Goal: Task Accomplishment & Management: Use online tool/utility

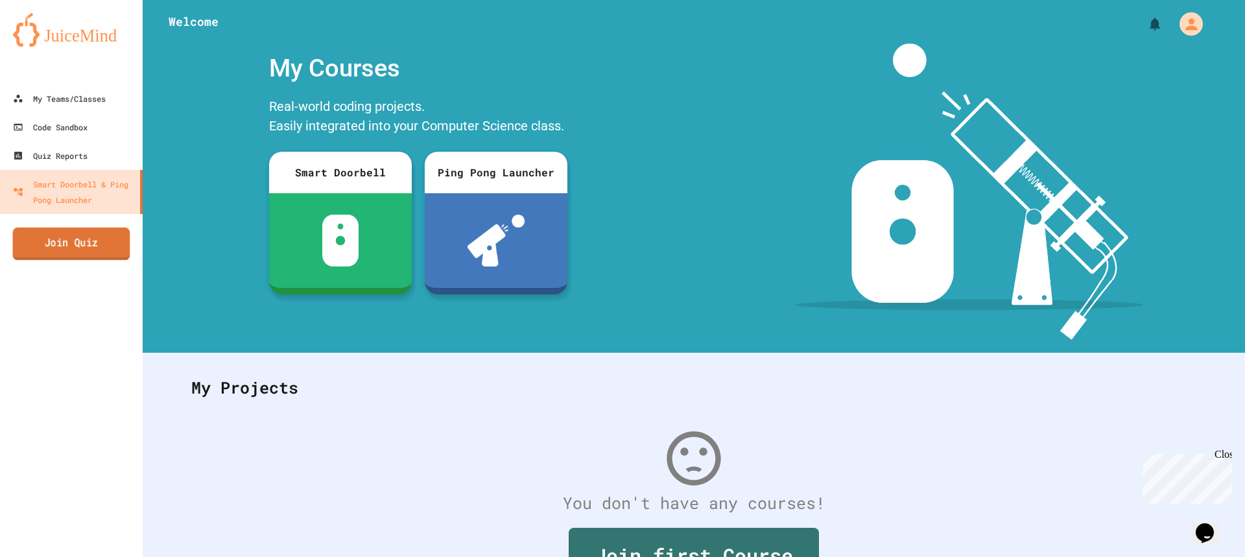
click at [88, 239] on link "Join Quiz" at bounding box center [71, 244] width 117 height 32
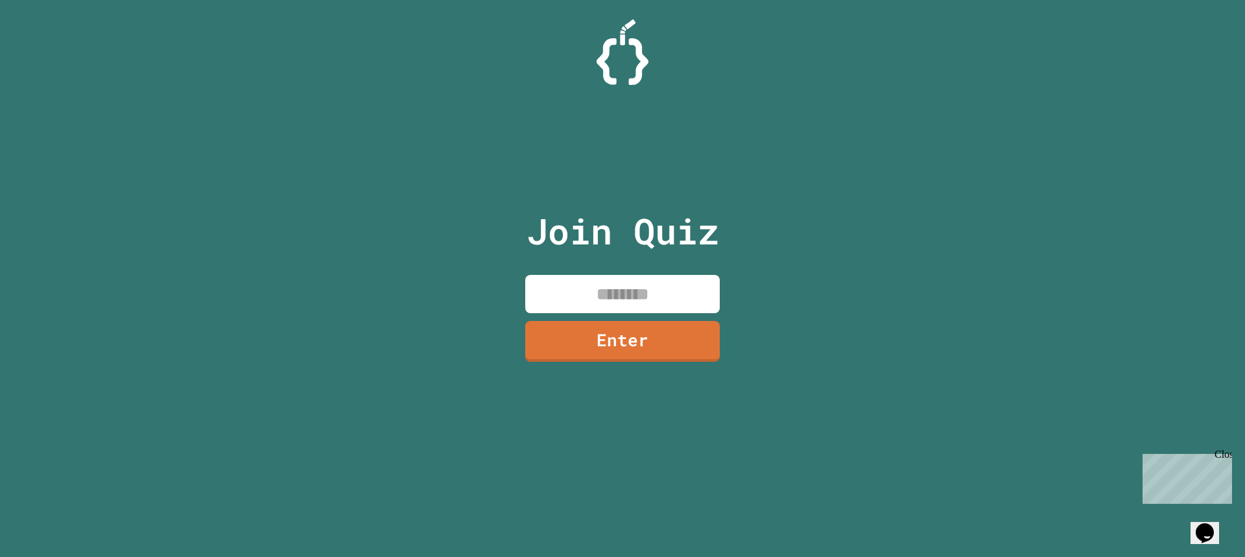
click at [665, 300] on input at bounding box center [622, 294] width 195 height 38
type input "********"
click at [640, 324] on link "Enter" at bounding box center [622, 341] width 195 height 41
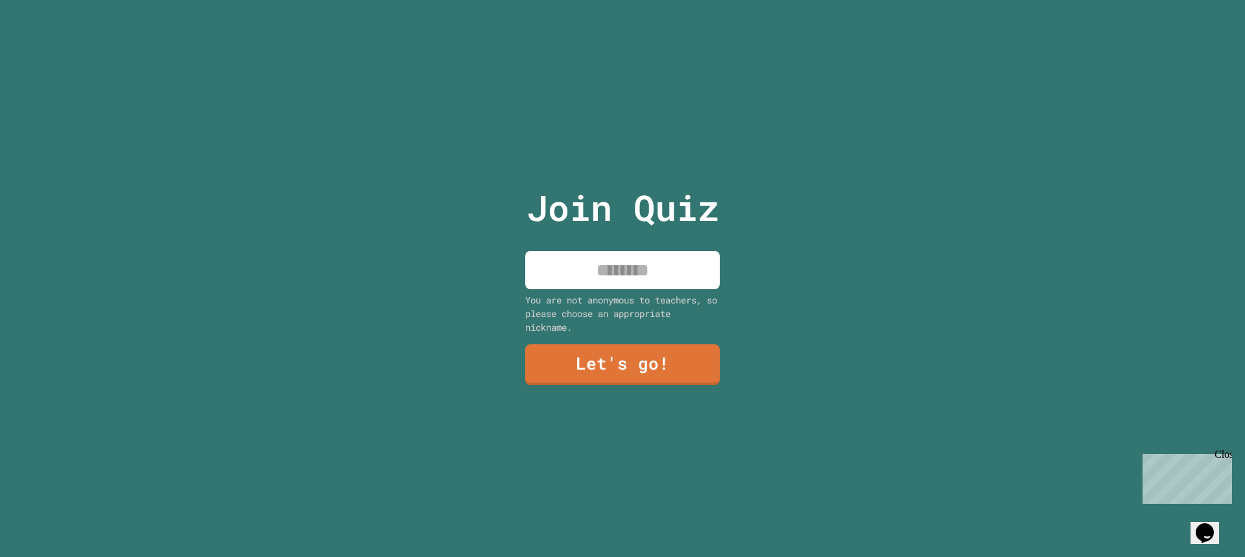
click at [638, 261] on input at bounding box center [622, 270] width 195 height 38
type input "*******"
click at [633, 324] on div "You are not anonymous to teachers, so please choose an appropriate nickname." at bounding box center [622, 313] width 195 height 41
click at [647, 351] on link "Let's go!" at bounding box center [622, 363] width 179 height 43
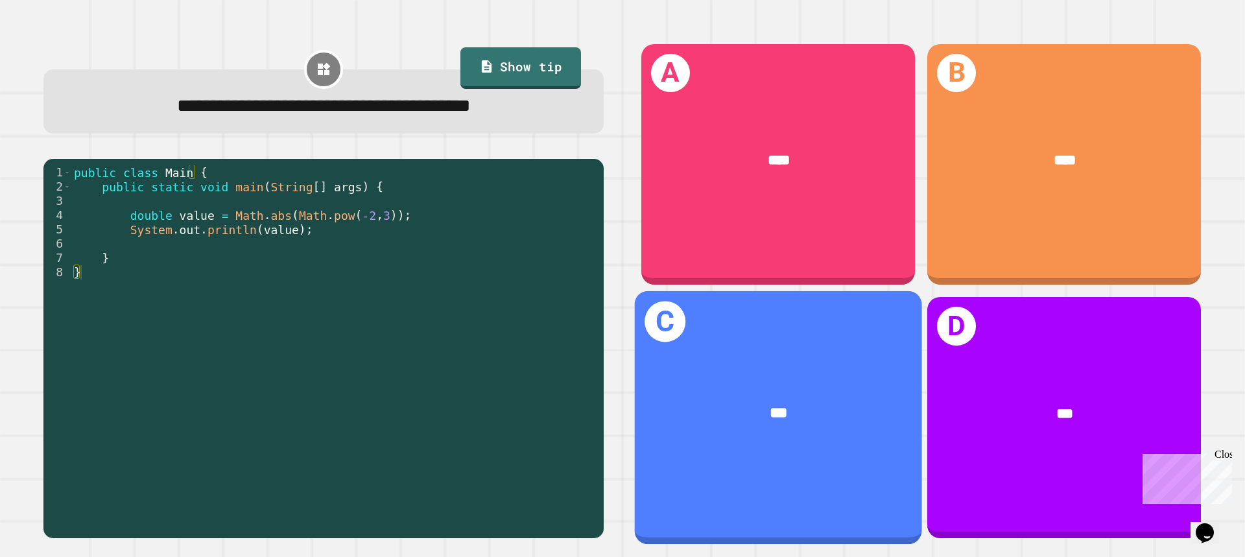
click at [717, 377] on div "***" at bounding box center [778, 414] width 287 height 84
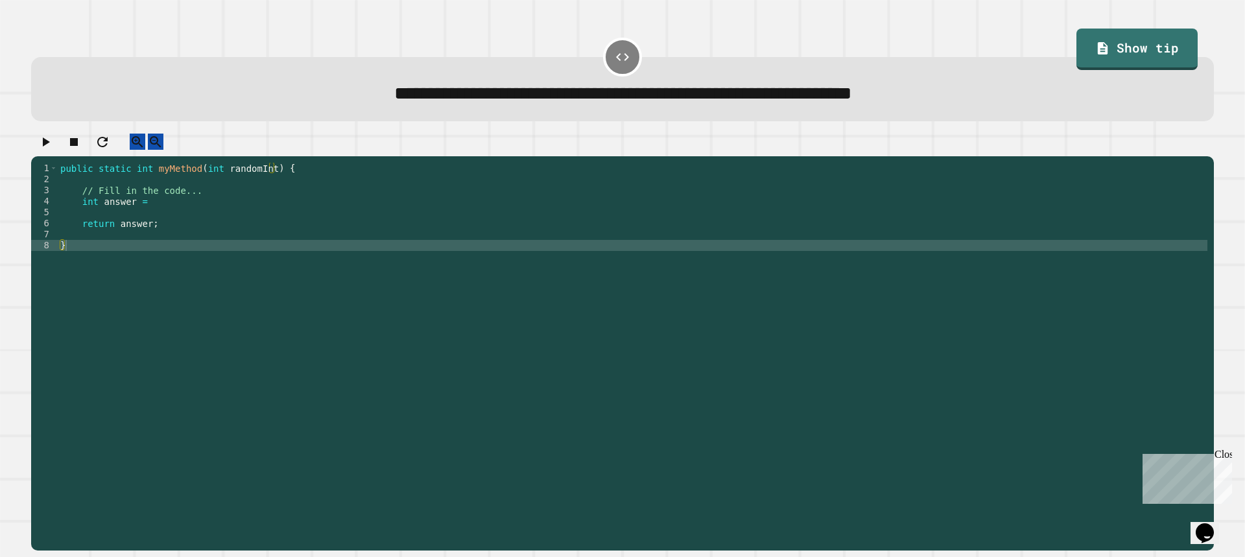
click at [202, 209] on div "public static int myMethod ( int randomInt ) { // Fill in the code... int answe…" at bounding box center [633, 345] width 1150 height 364
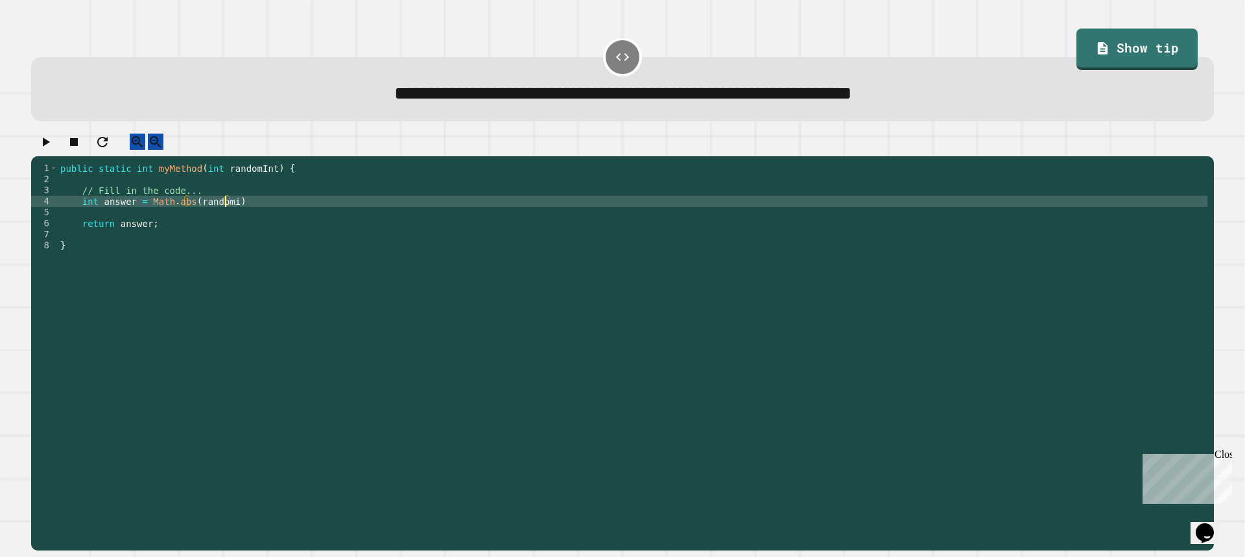
scroll to position [0, 12]
click at [302, 212] on div "public static int myMethod ( int randomInt ) { // Fill in the code... int answe…" at bounding box center [633, 345] width 1150 height 364
click at [25, 160] on div "**********" at bounding box center [622, 342] width 1195 height 429
click at [48, 147] on icon "button" at bounding box center [46, 141] width 7 height 9
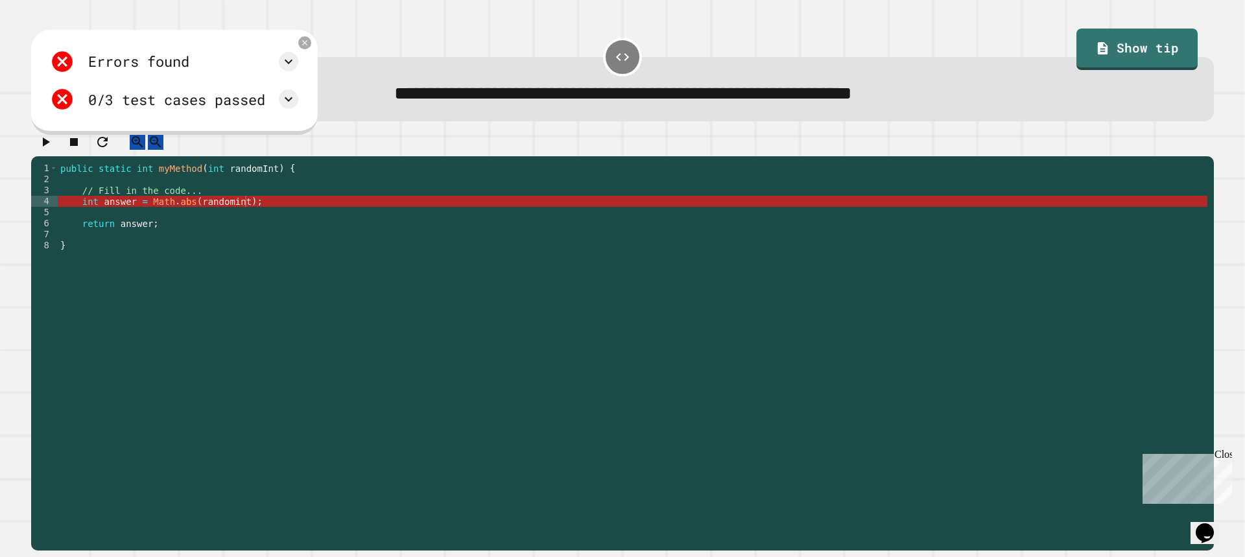
drag, startPoint x: 1028, startPoint y: 52, endPoint x: 1106, endPoint y: 41, distance: 78.6
click at [1032, 53] on div "**********" at bounding box center [622, 76] width 1195 height 102
click at [1106, 41] on link "Show tip" at bounding box center [1137, 50] width 121 height 42
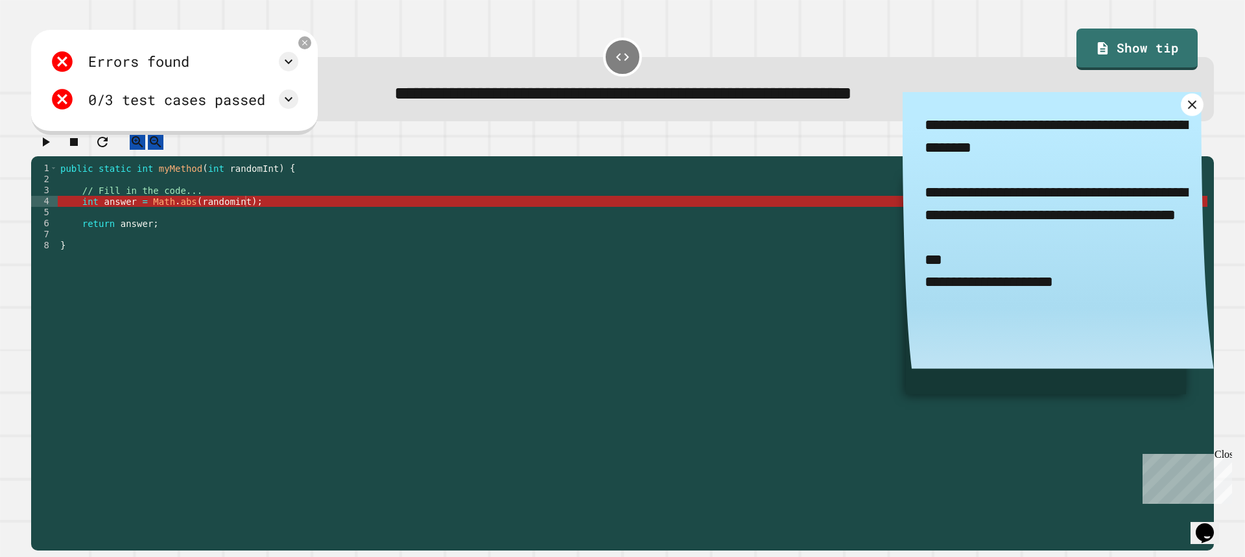
click at [1181, 107] on link at bounding box center [1192, 104] width 23 height 23
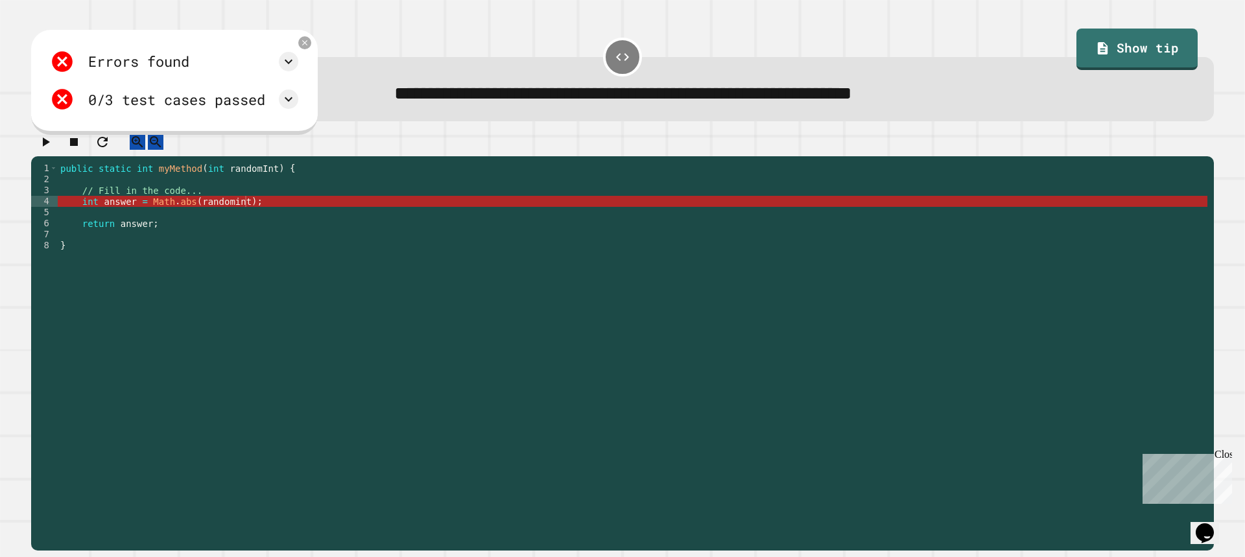
click at [1147, 43] on link "Show tip" at bounding box center [1137, 50] width 121 height 42
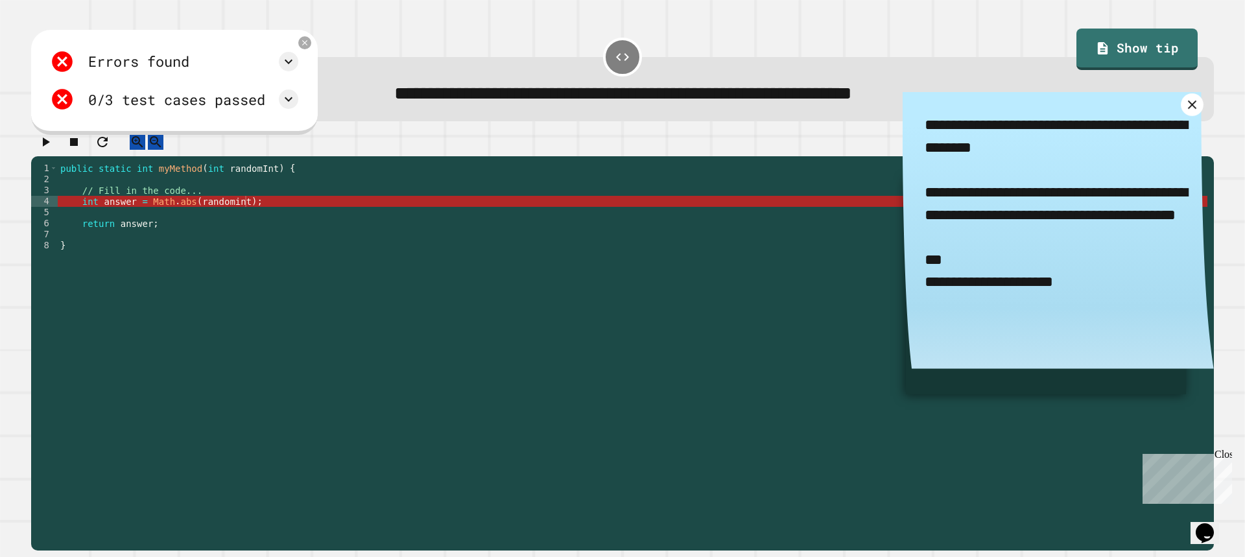
click at [1185, 109] on icon at bounding box center [1192, 104] width 15 height 15
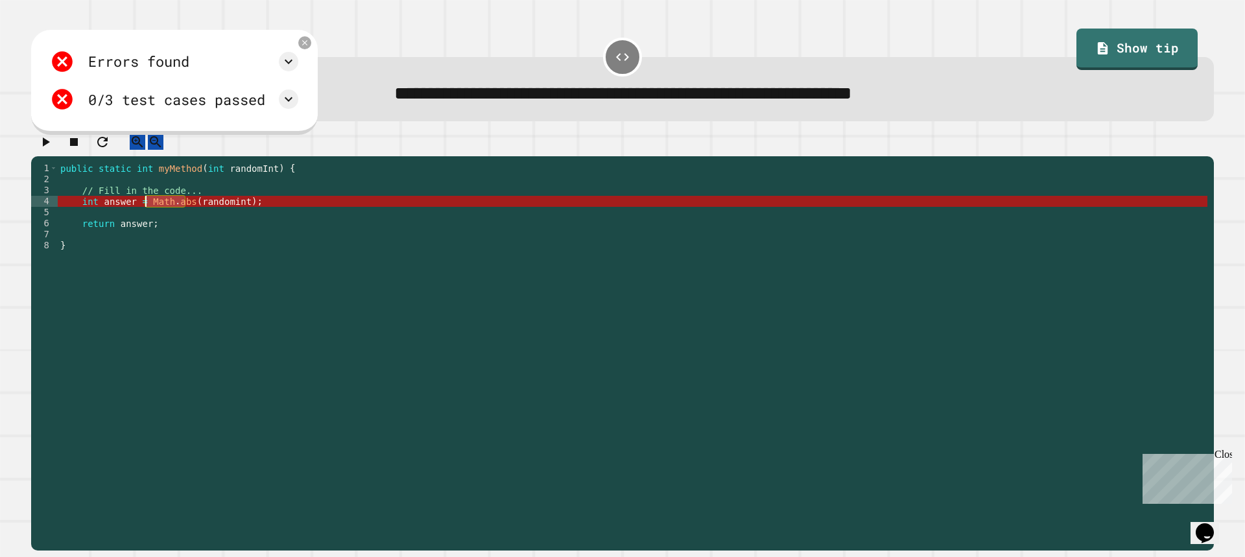
drag, startPoint x: 185, startPoint y: 214, endPoint x: 147, endPoint y: 217, distance: 37.8
click at [147, 217] on div "public static int myMethod ( int randomInt ) { // Fill in the code... int answe…" at bounding box center [633, 345] width 1150 height 364
click at [305, 80] on div "Errors found /Main.java:4: error: cannot find symbol int answer = Math.abs(rand…" at bounding box center [173, 81] width 261 height 76
click at [296, 64] on icon at bounding box center [289, 62] width 16 height 16
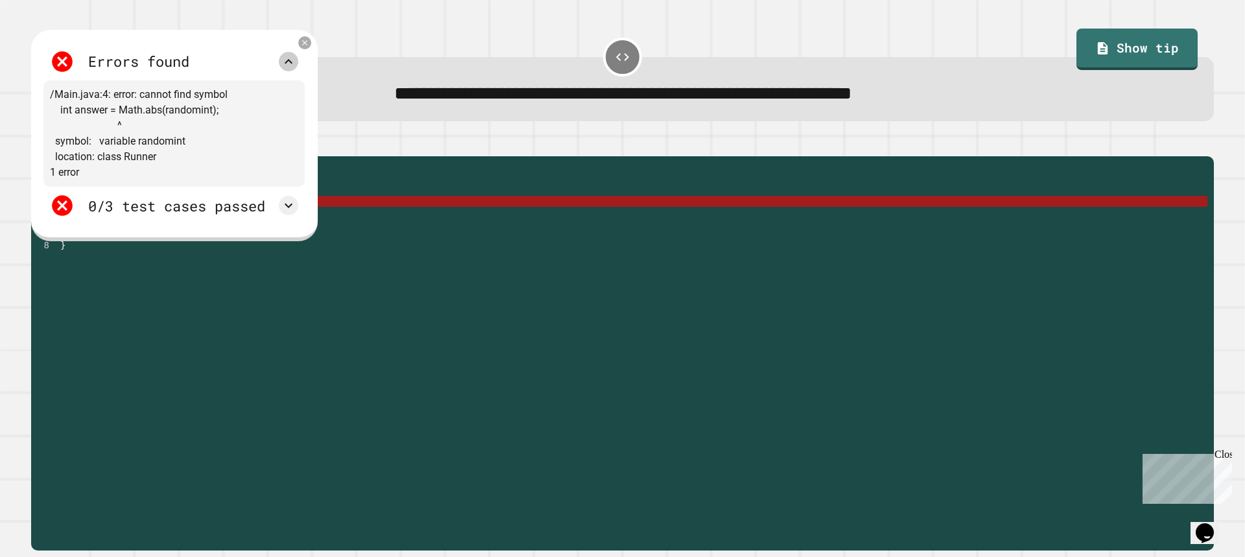
click at [296, 64] on icon at bounding box center [289, 62] width 16 height 16
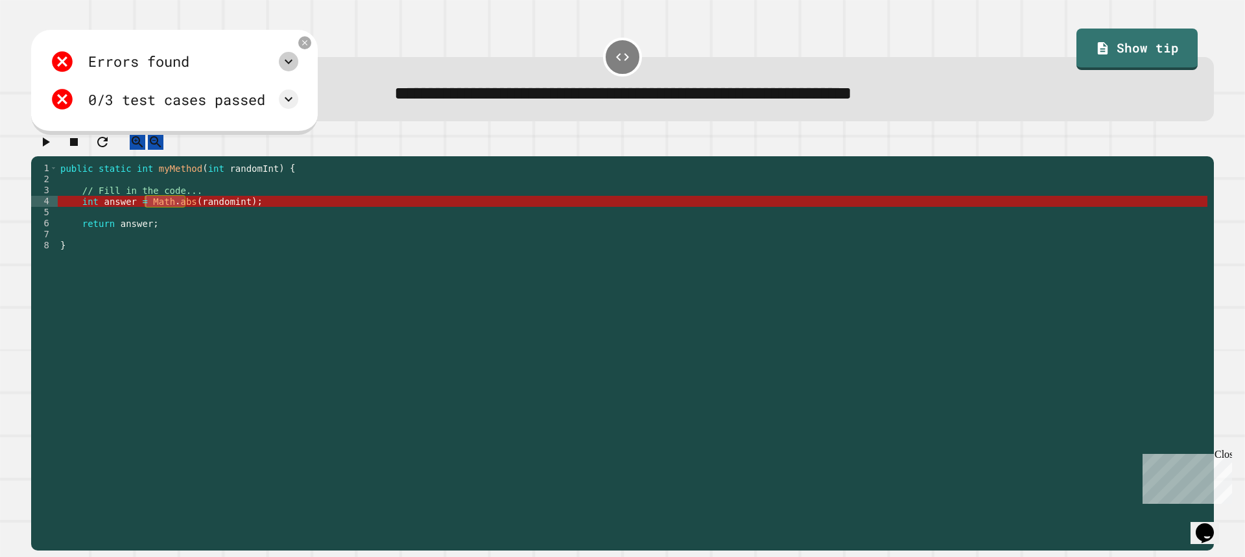
click at [65, 178] on div "public static int myMethod ( int randomInt ) { // Fill in the code... int answe…" at bounding box center [633, 345] width 1150 height 364
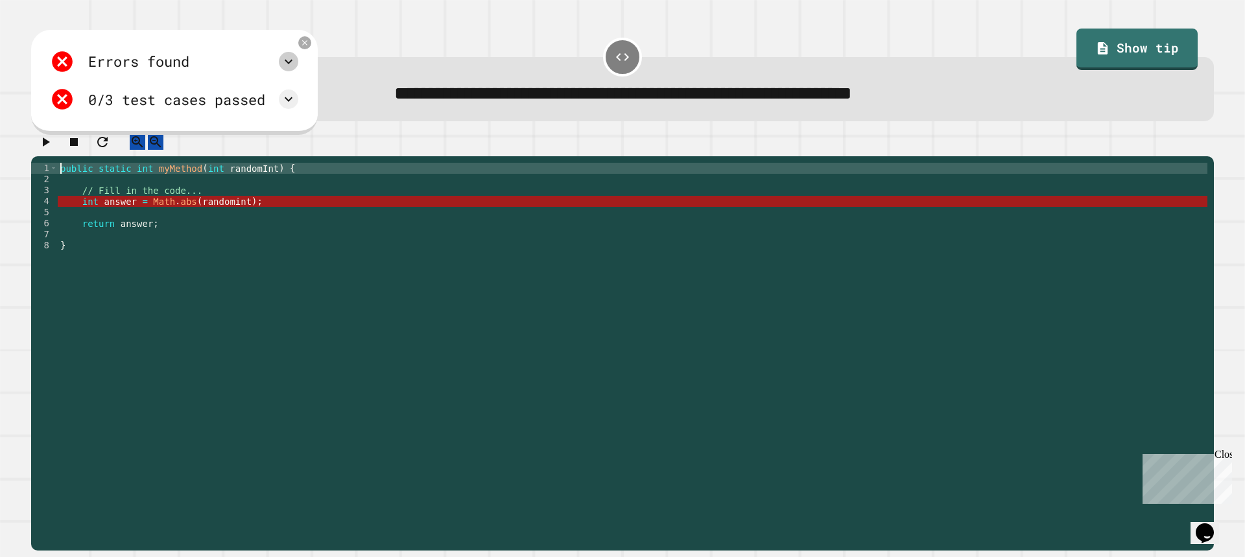
click at [62, 178] on div "public static int myMethod ( int randomInt ) { // Fill in the code... int answe…" at bounding box center [633, 345] width 1150 height 364
type textarea "**********"
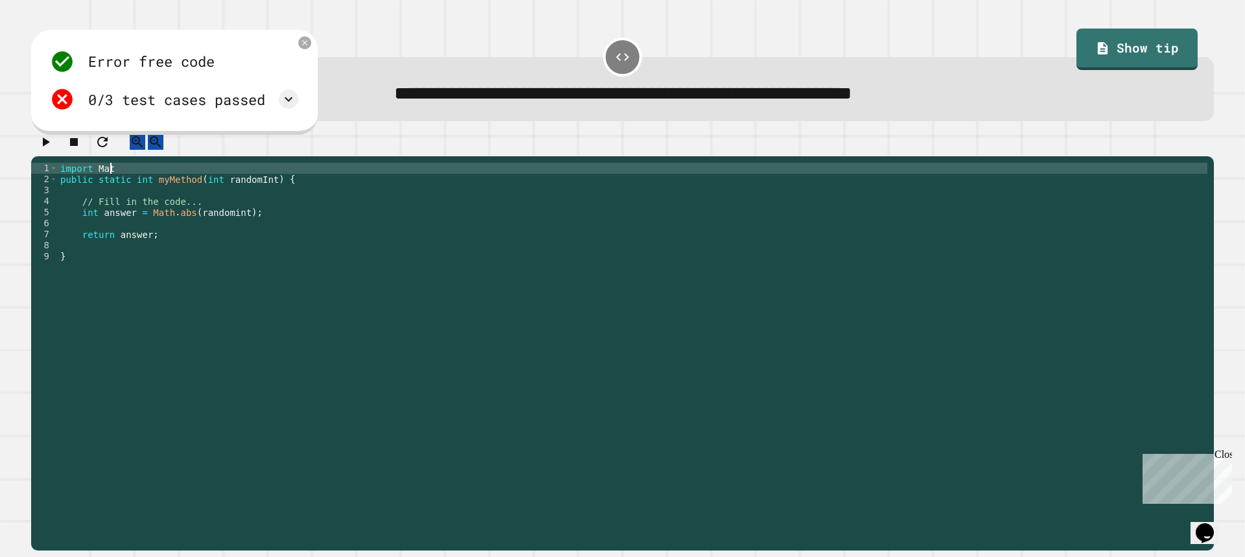
scroll to position [0, 3]
type textarea "**********"
click at [41, 141] on button "button" at bounding box center [46, 142] width 16 height 16
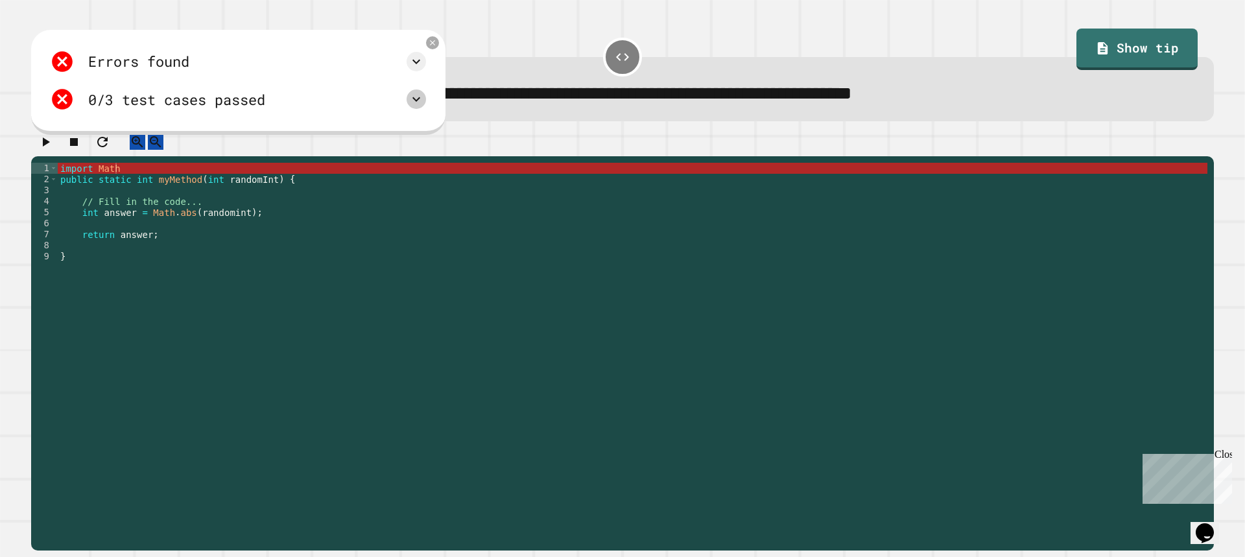
click at [416, 102] on icon at bounding box center [417, 99] width 16 height 16
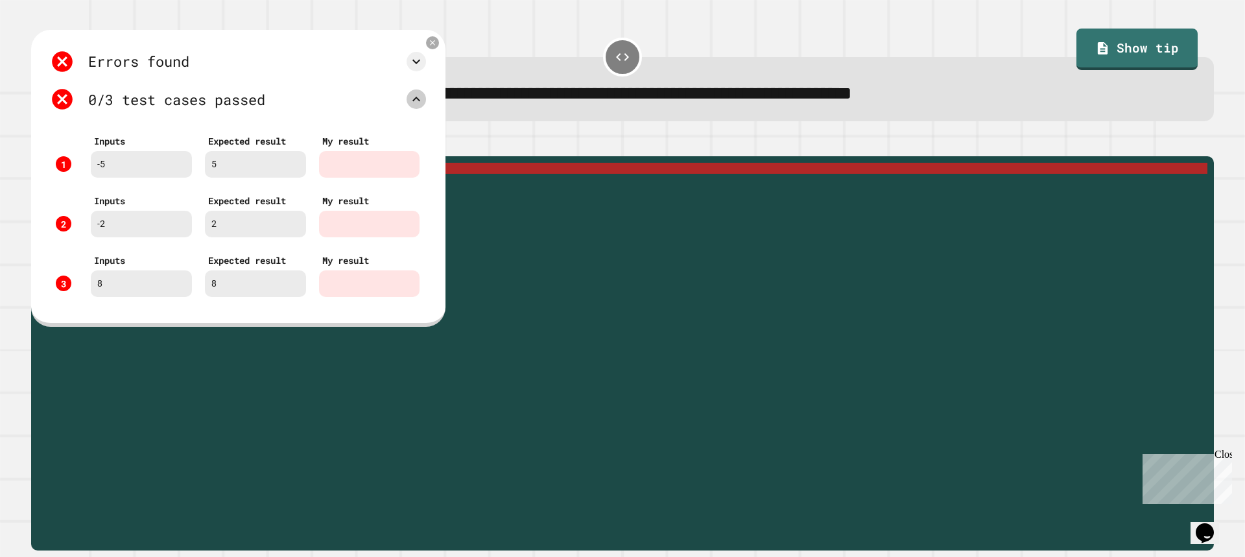
scroll to position [0, 0]
click at [432, 47] on icon at bounding box center [432, 43] width 11 height 11
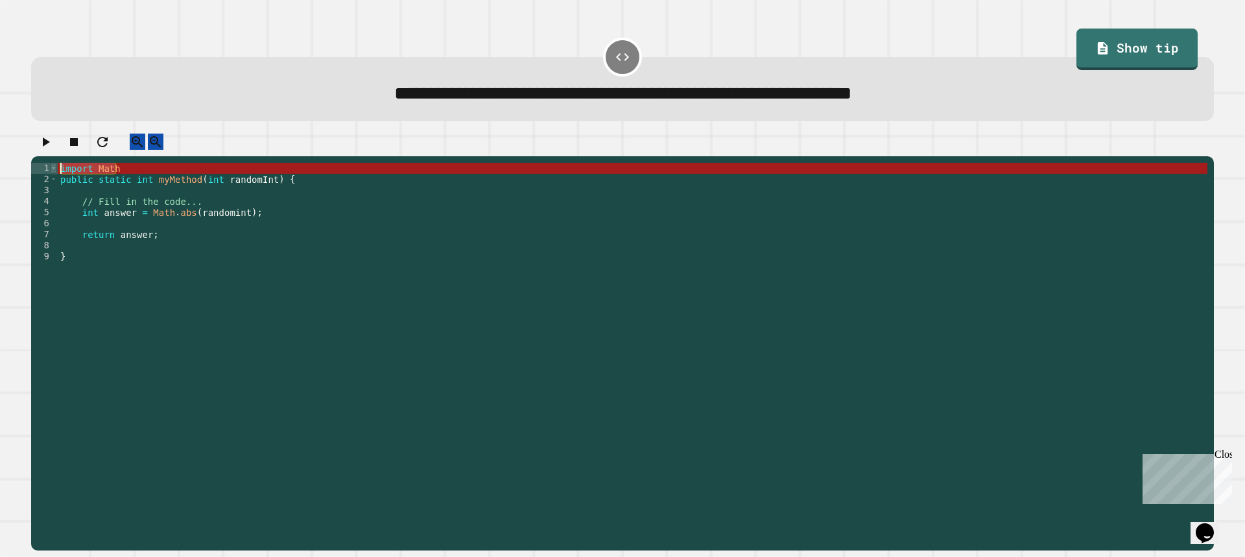
drag, startPoint x: 163, startPoint y: 184, endPoint x: 56, endPoint y: 179, distance: 107.1
click at [56, 179] on div "**********" at bounding box center [619, 334] width 1176 height 342
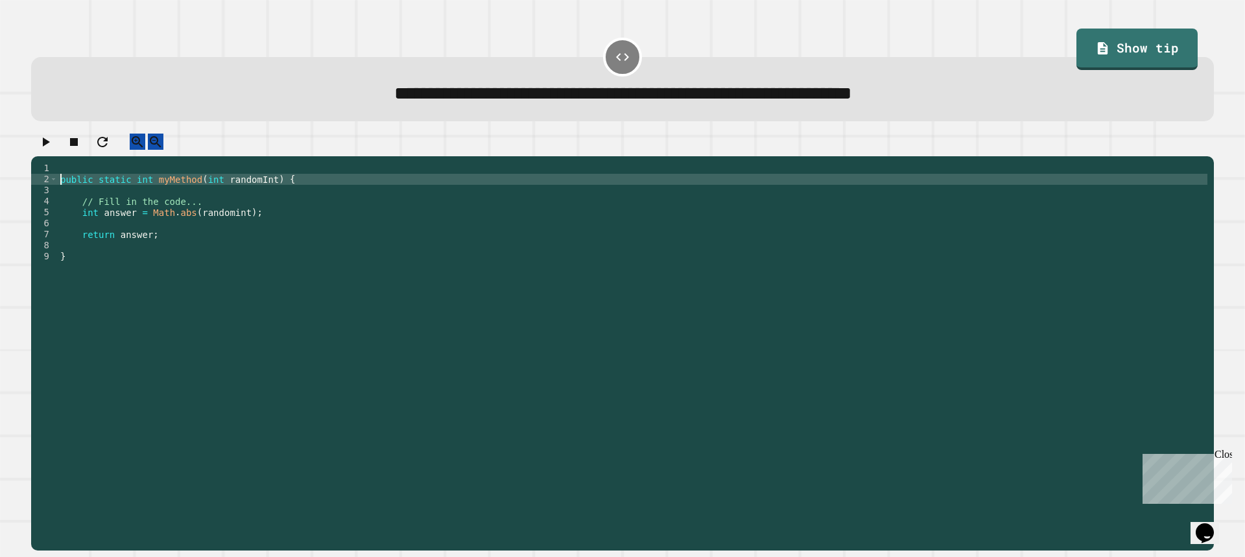
click at [59, 191] on div "public static int myMethod ( int randomInt ) { // Fill in the code... int answe…" at bounding box center [633, 345] width 1150 height 364
type textarea "**********"
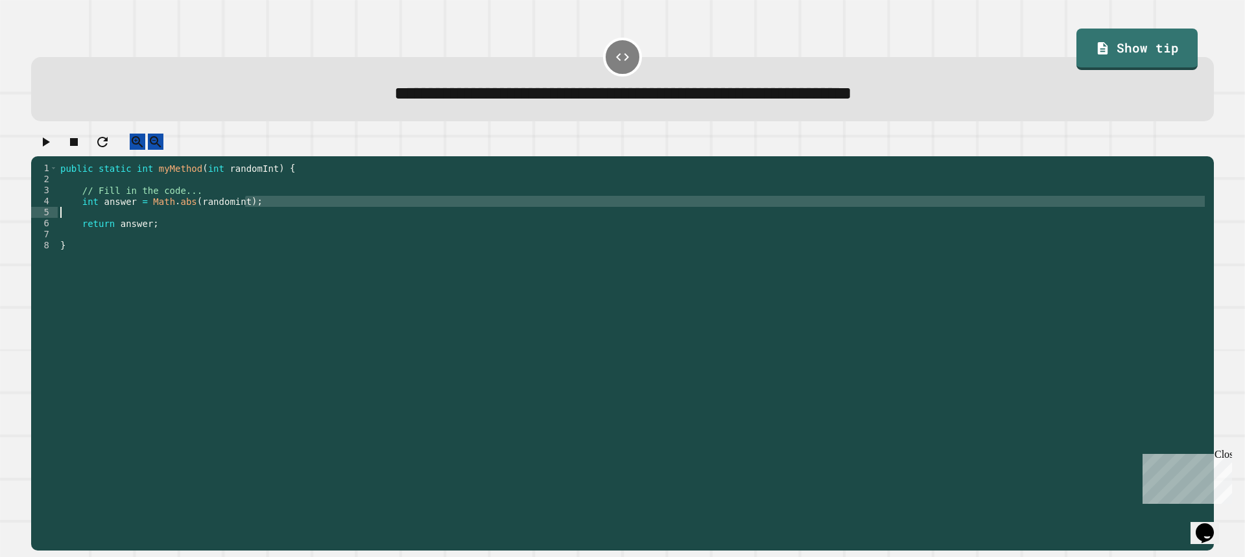
click at [241, 219] on div "public static int myMethod ( int randomInt ) { // Fill in the code... int answe…" at bounding box center [633, 345] width 1150 height 364
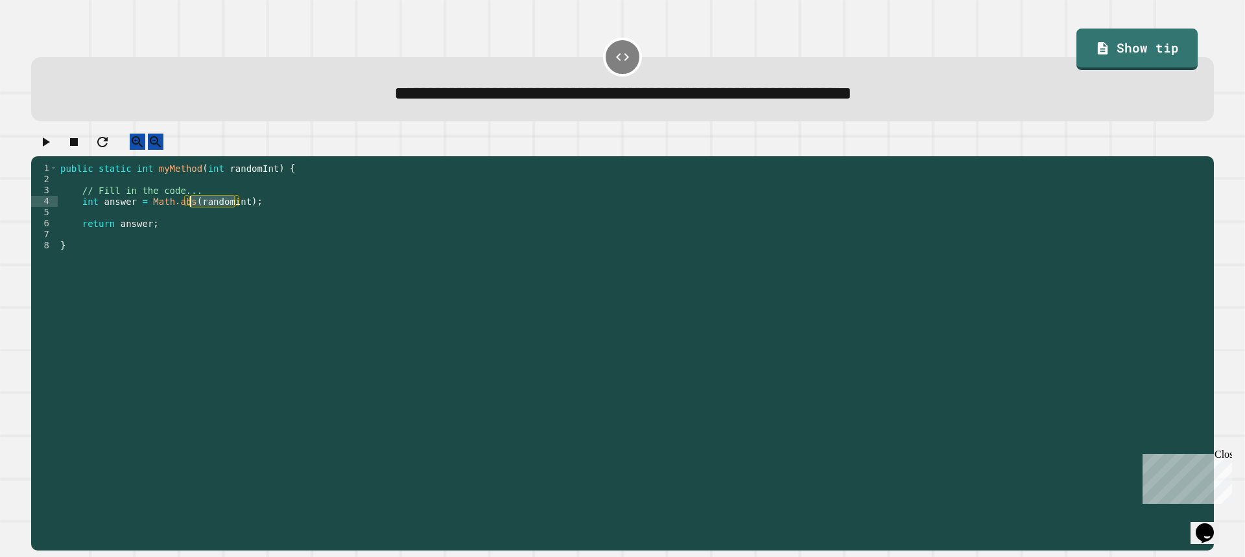
drag, startPoint x: 235, startPoint y: 215, endPoint x: 188, endPoint y: 216, distance: 46.7
click at [188, 216] on div "public static int myMethod ( int randomInt ) { // Fill in the code... int answe…" at bounding box center [633, 345] width 1150 height 364
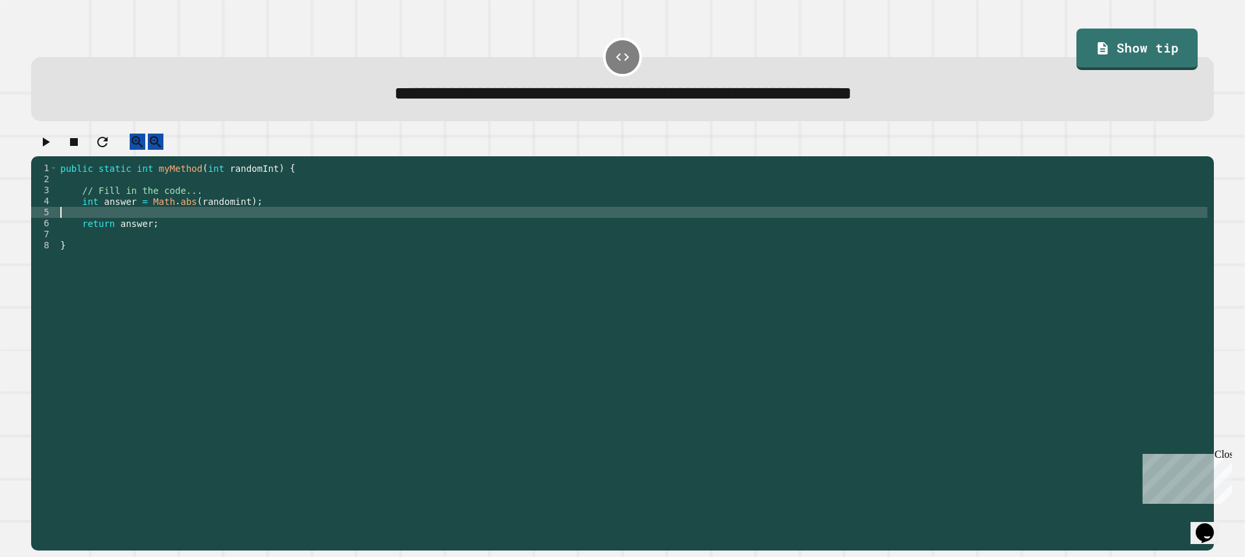
click at [280, 227] on div "public static int myMethod ( int randomInt ) { // Fill in the code... int answe…" at bounding box center [633, 345] width 1150 height 364
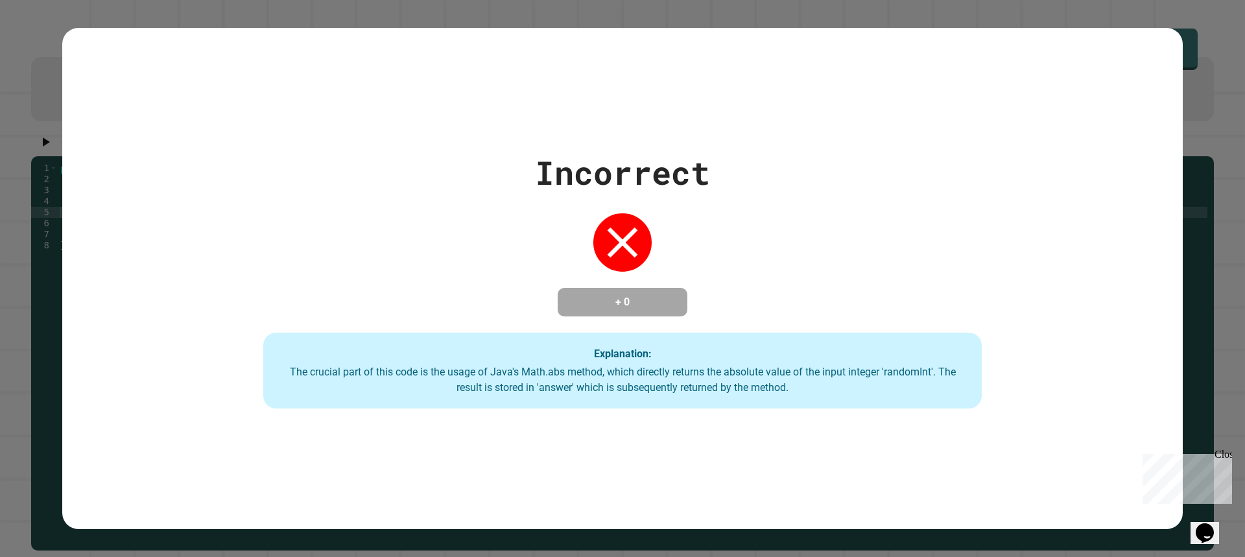
click at [0, 72] on div "Incorrect + 0 Explanation: The crucial part of this code is the usage of Java's…" at bounding box center [622, 278] width 1245 height 557
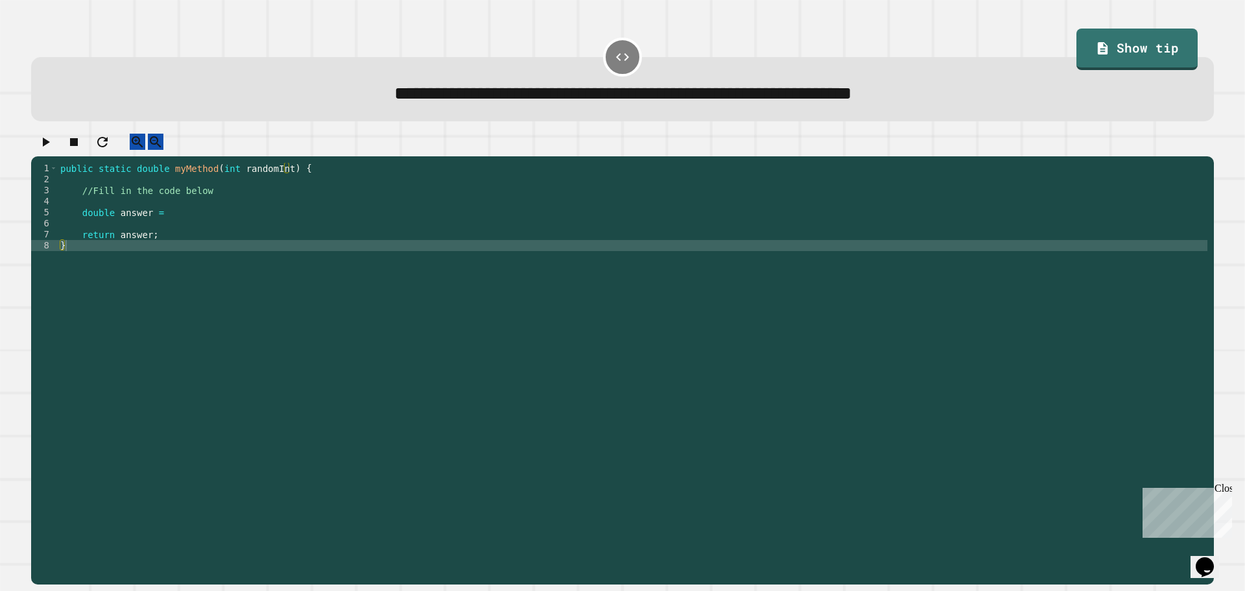
click at [208, 219] on div "public static double myMethod ( int randomInt ) { //Fill in the code below doub…" at bounding box center [633, 361] width 1150 height 397
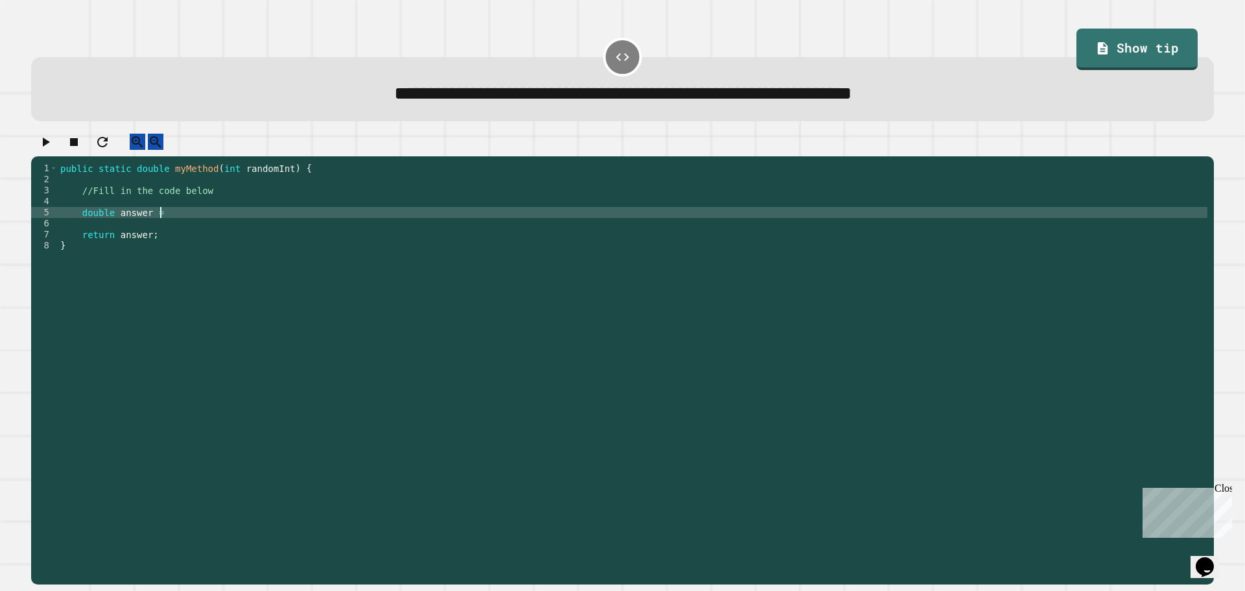
click at [216, 224] on div "public static double myMethod ( int randomInt ) { //Fill in the code below doub…" at bounding box center [633, 361] width 1150 height 397
click at [53, 150] on icon "button" at bounding box center [46, 142] width 16 height 16
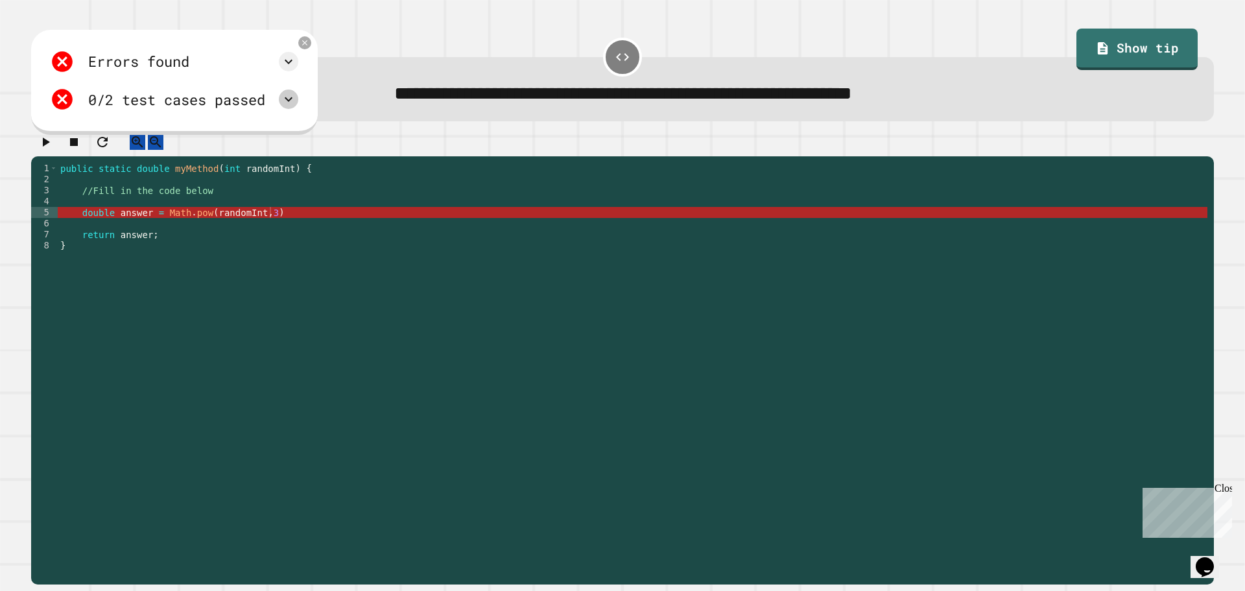
click at [296, 95] on icon at bounding box center [289, 99] width 16 height 16
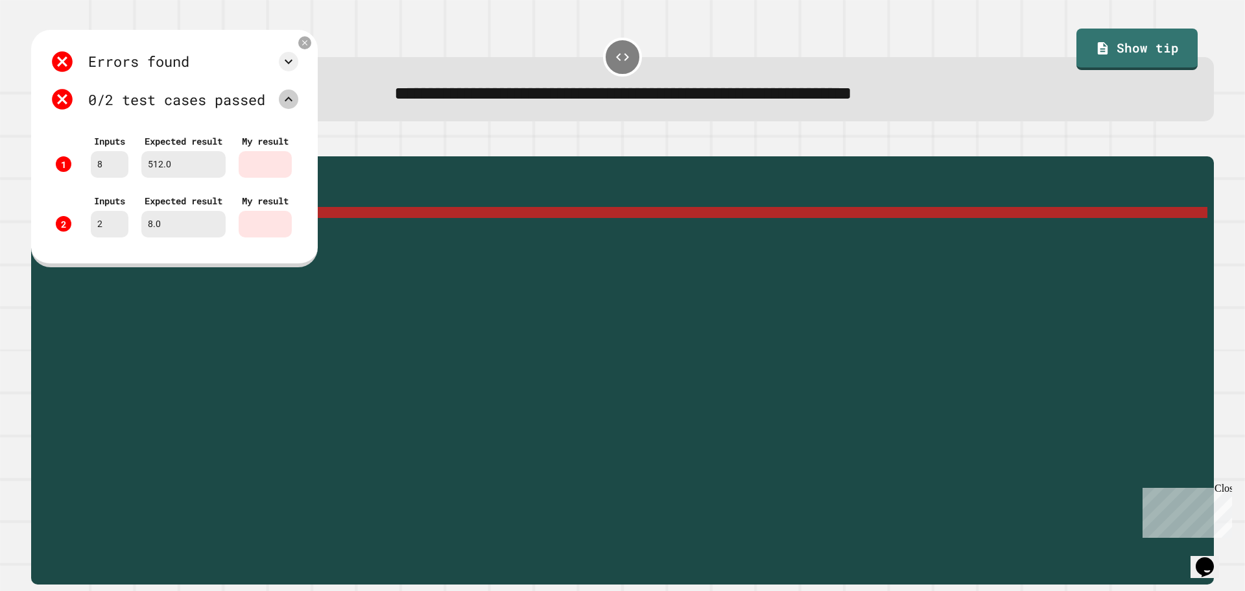
click at [296, 95] on icon at bounding box center [289, 99] width 16 height 16
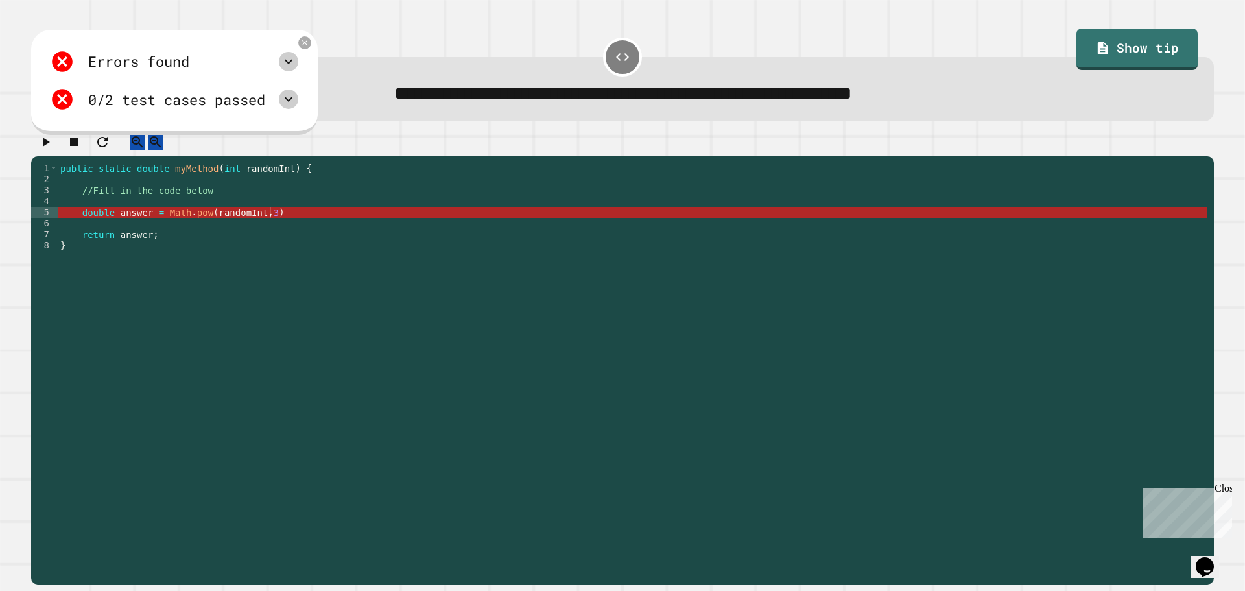
click at [292, 64] on icon at bounding box center [289, 61] width 8 height 5
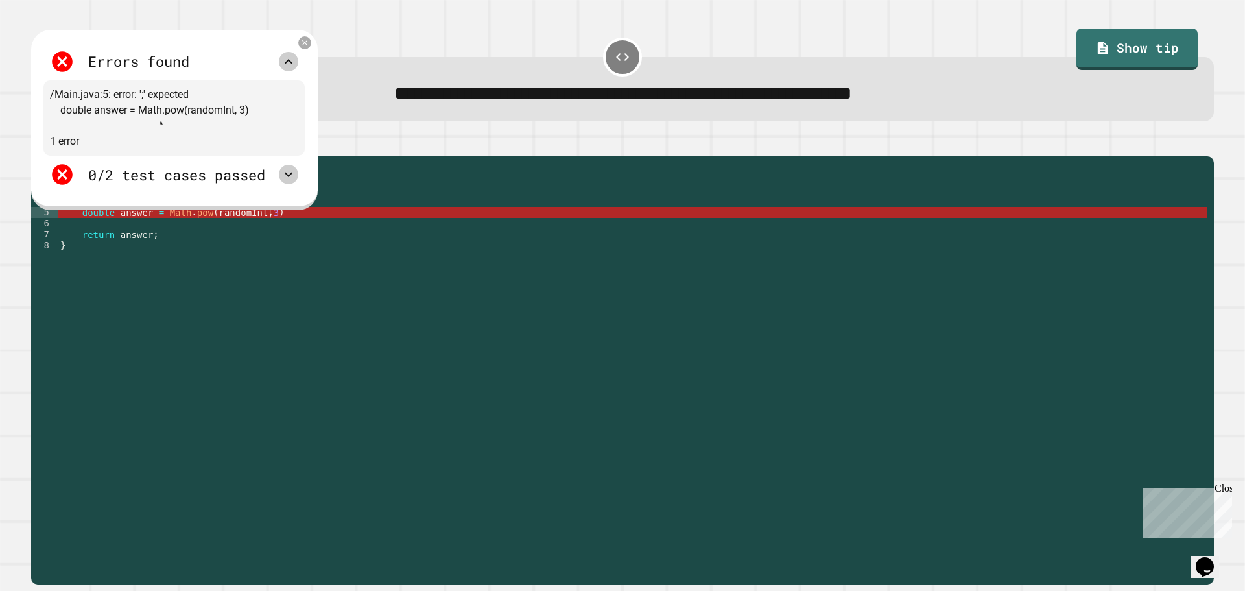
click at [292, 64] on icon at bounding box center [289, 61] width 8 height 5
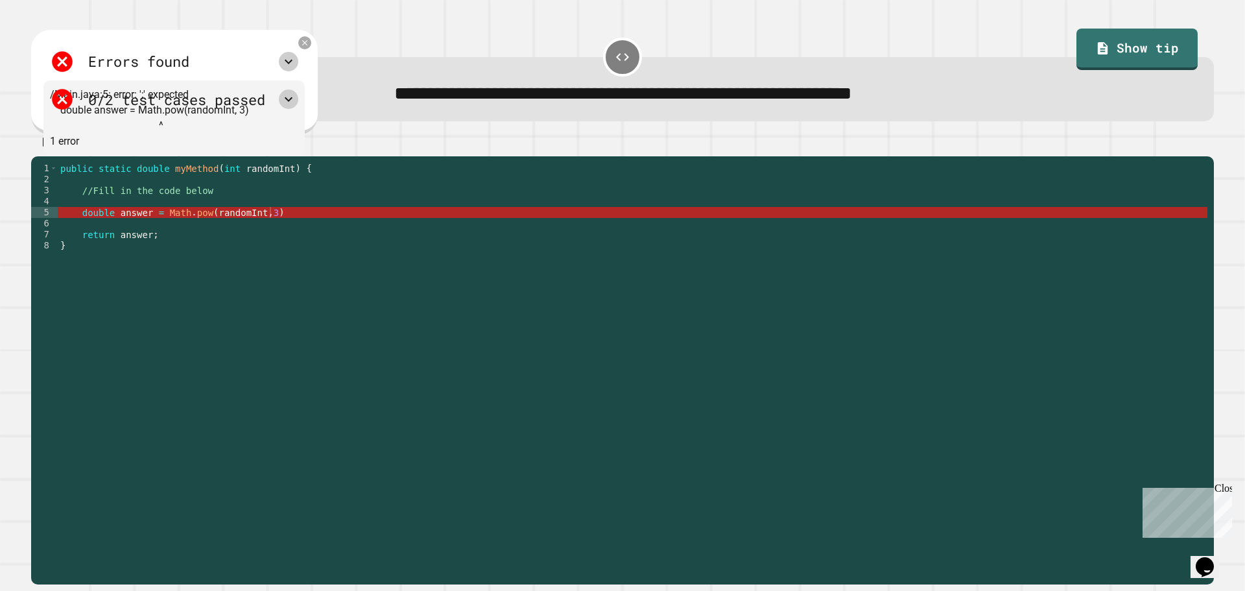
click at [321, 216] on div "public static double myMethod ( int randomInt ) { //Fill in the code below doub…" at bounding box center [633, 361] width 1150 height 397
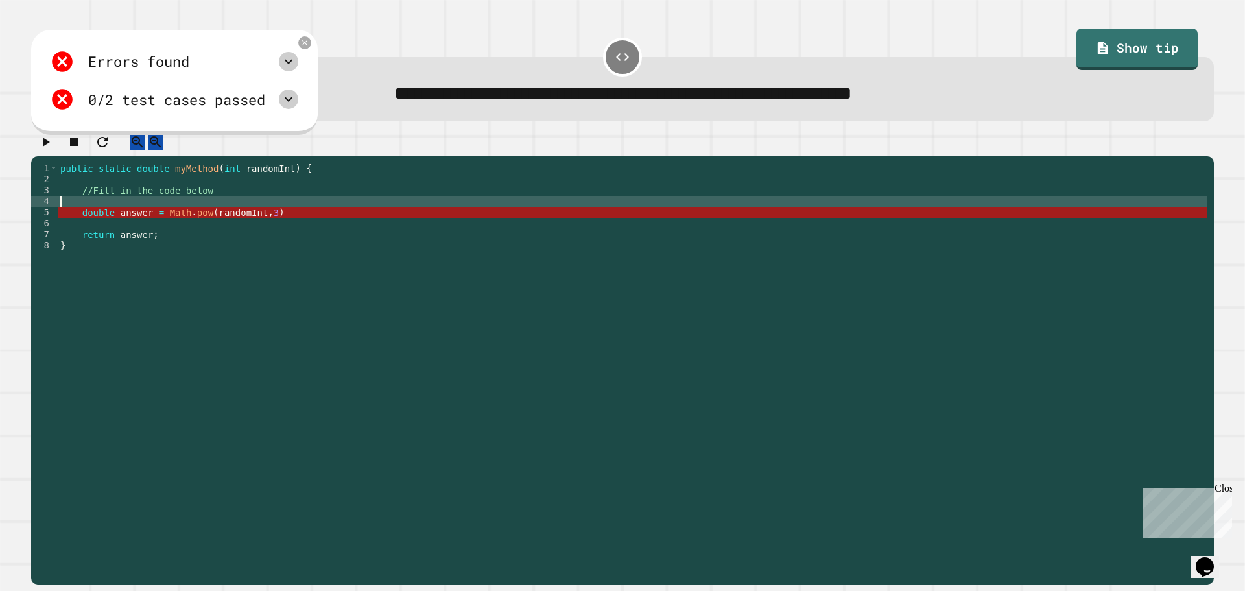
scroll to position [0, 0]
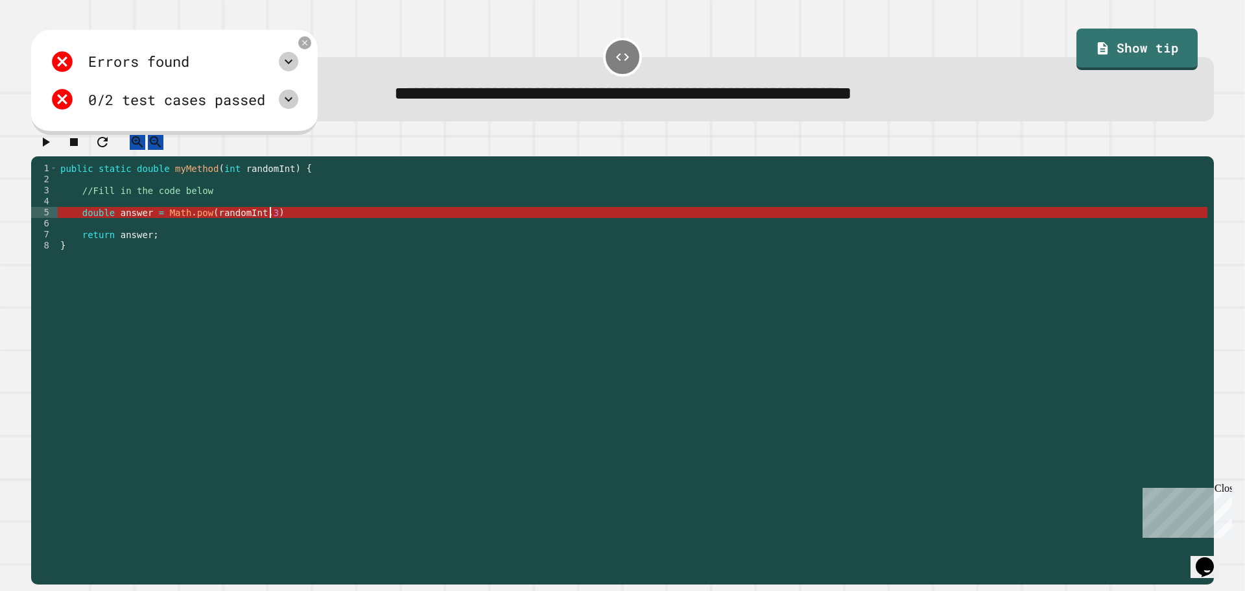
click at [329, 226] on div "public static double myMethod ( int randomInt ) { //Fill in the code below doub…" at bounding box center [633, 361] width 1150 height 397
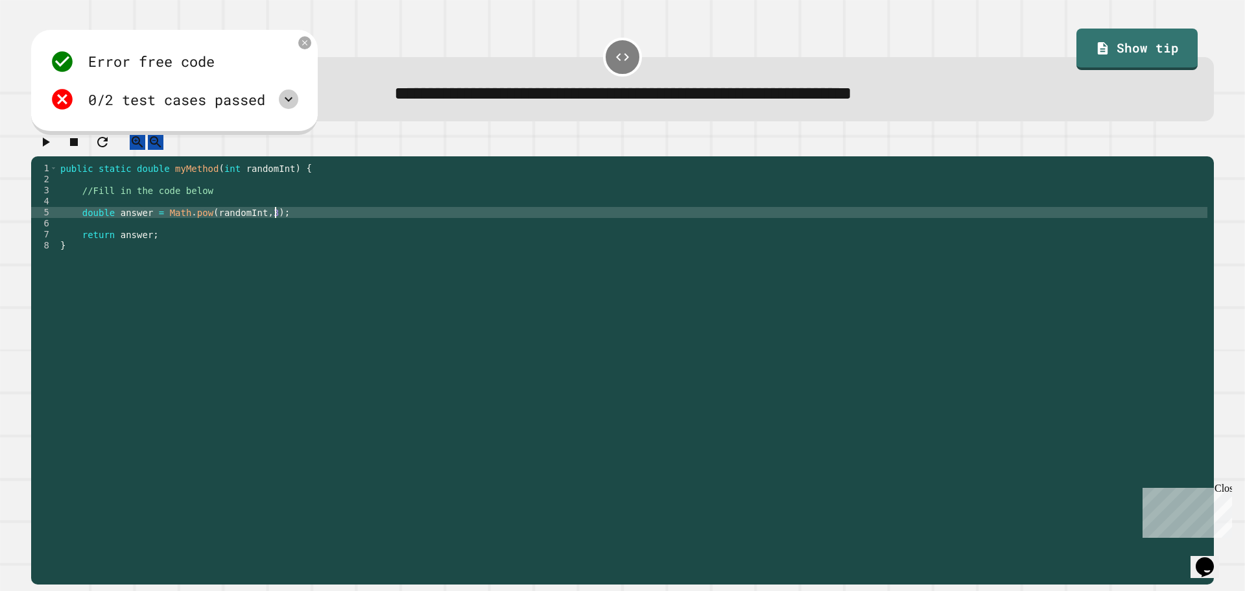
scroll to position [0, 14]
type textarea "**********"
click at [58, 156] on div at bounding box center [622, 145] width 1183 height 23
click at [51, 144] on icon "button" at bounding box center [46, 142] width 16 height 16
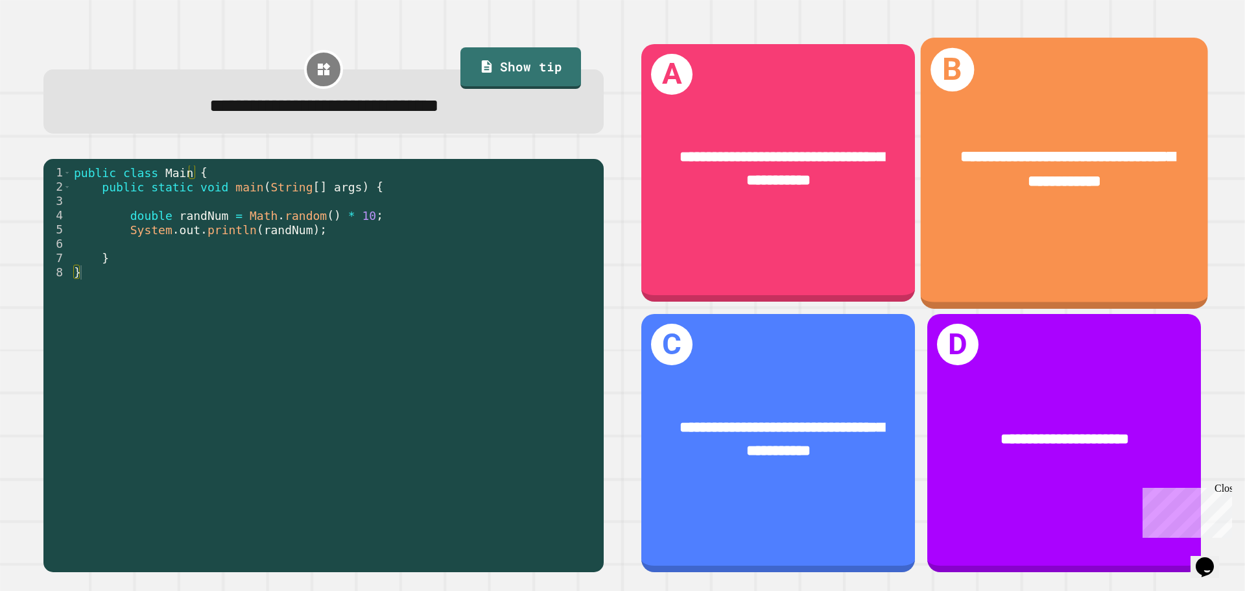
click at [1139, 201] on div "**********" at bounding box center [1064, 169] width 287 height 112
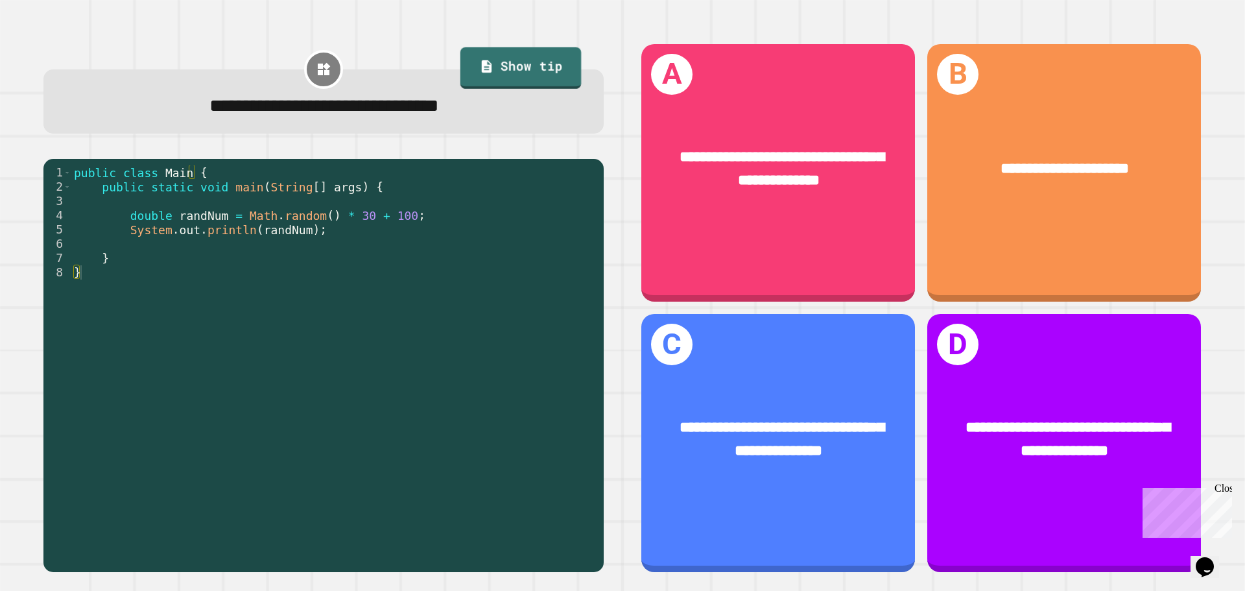
click at [479, 83] on link "Show tip" at bounding box center [520, 68] width 121 height 42
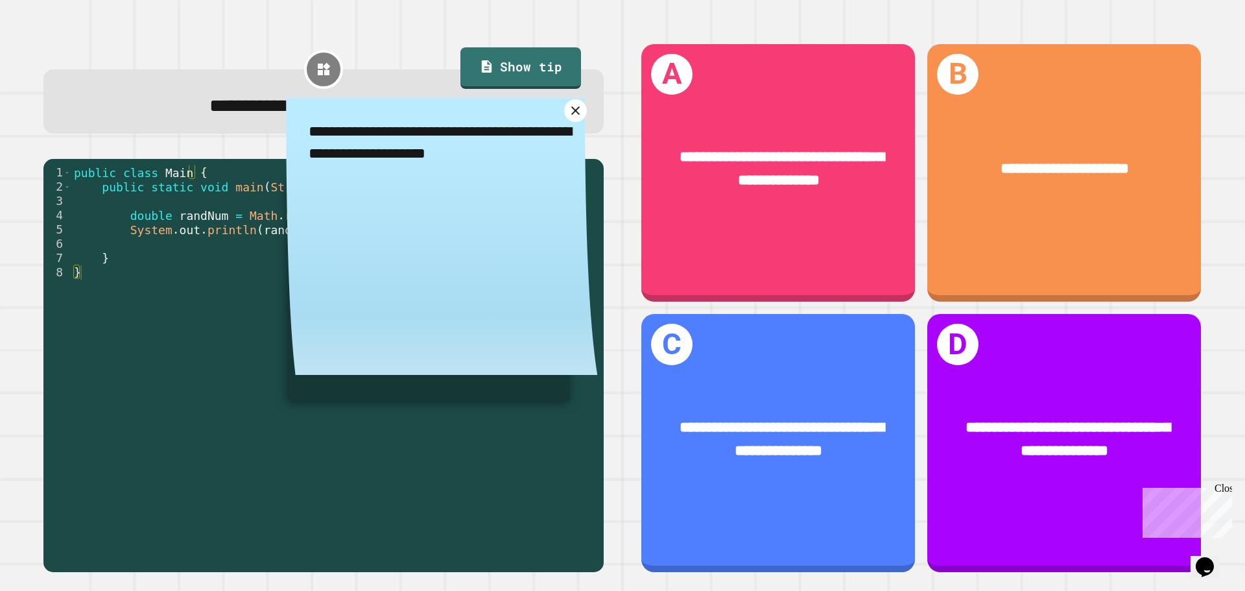
click at [568, 112] on icon at bounding box center [575, 110] width 15 height 15
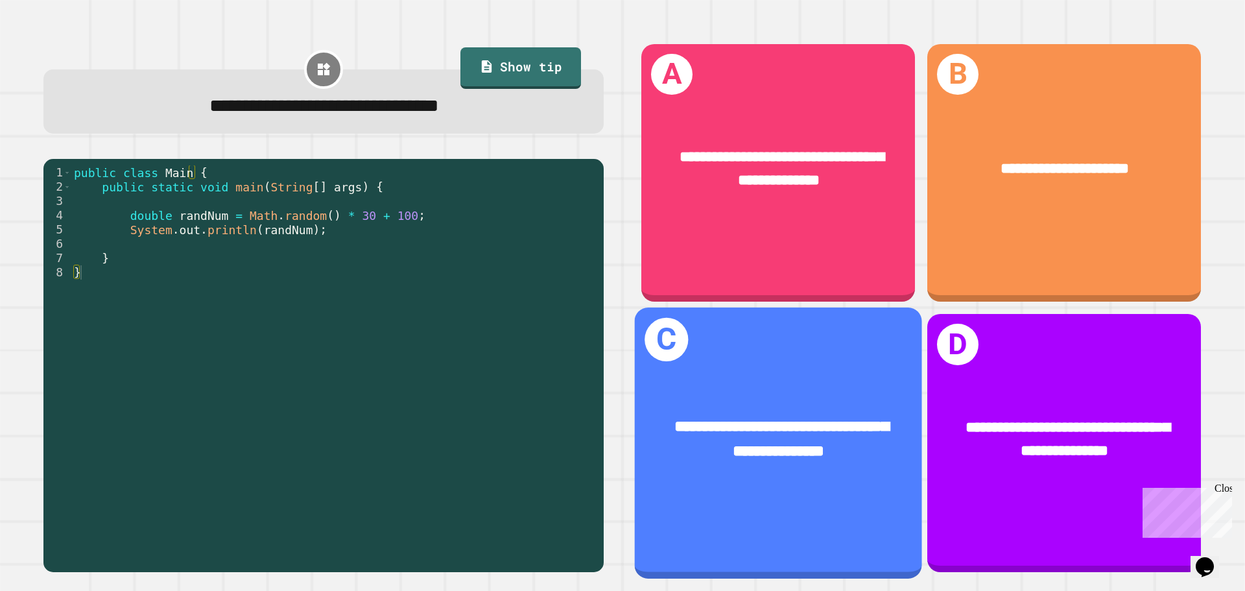
click at [689, 384] on div "**********" at bounding box center [778, 440] width 287 height 112
